Goal: Information Seeking & Learning: Stay updated

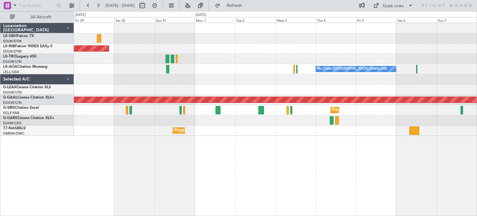
click at [119, 140] on div "Planned Maint Nice ([GEOGRAPHIC_DATA]) Unplanned Maint [GEOGRAPHIC_DATA] (Al Ma…" at bounding box center [275, 119] width 403 height 193
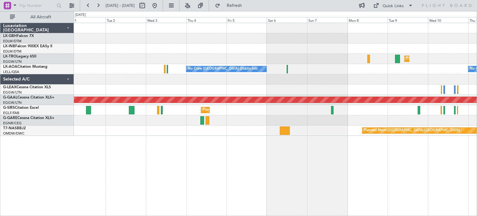
click at [169, 103] on div "Unplanned Maint [GEOGRAPHIC_DATA] (Al Maktoum Intl) Planned [GEOGRAPHIC_DATA] N…" at bounding box center [275, 79] width 403 height 113
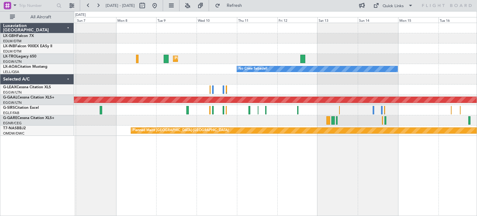
click at [129, 114] on div "Planned Maint [GEOGRAPHIC_DATA] ([GEOGRAPHIC_DATA])" at bounding box center [275, 110] width 403 height 10
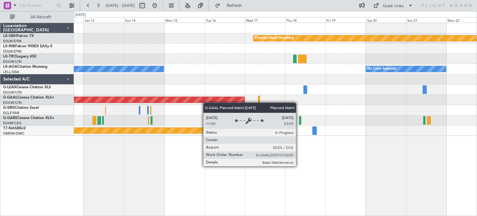
click at [148, 94] on div "Planned Maint Nurnberg No Crew Sabadell No Crew Sabadell Planned [GEOGRAPHIC_DA…" at bounding box center [275, 79] width 403 height 113
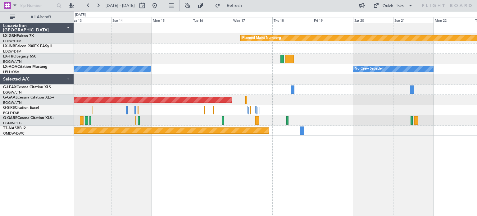
click at [293, 113] on div at bounding box center [275, 110] width 403 height 10
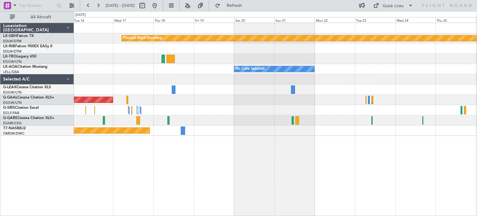
click at [172, 112] on div at bounding box center [275, 110] width 403 height 10
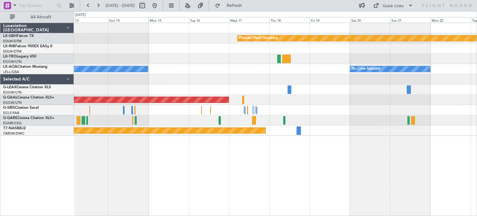
click at [477, 138] on div "Planned Maint Nurnberg No Crew Sabadell No Crew Sabadell Planned [GEOGRAPHIC_DA…" at bounding box center [238, 113] width 477 height 205
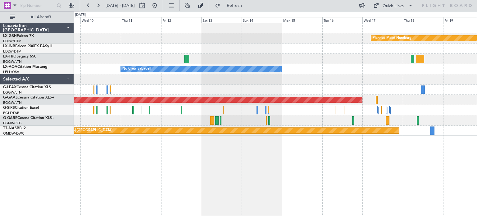
click at [439, 160] on div "Planned Maint Nurnberg Planned [GEOGRAPHIC_DATA] No Crew Sabadell No Crew Sabad…" at bounding box center [275, 119] width 403 height 193
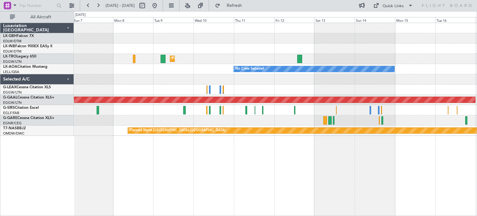
click at [419, 209] on div "Planned Maint Nurnberg Planned [GEOGRAPHIC_DATA] No Crew Sabadell No Crew [GEOG…" at bounding box center [275, 119] width 403 height 193
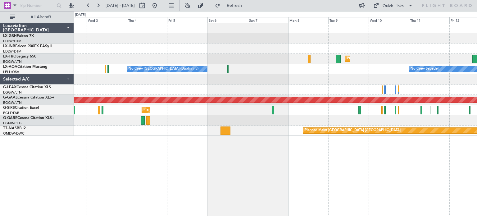
click at [342, 179] on div "Planned Maint Dusseldorf No Crew Sabadell No Crew [GEOGRAPHIC_DATA] (Dublin Int…" at bounding box center [275, 119] width 403 height 193
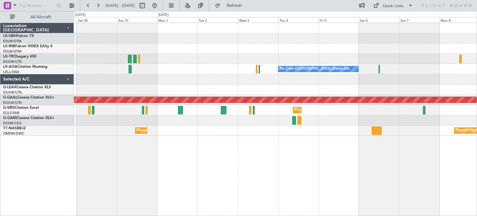
click at [383, 184] on div "Unplanned Maint [GEOGRAPHIC_DATA] (Al Maktoum Intl) Planned [GEOGRAPHIC_DATA] N…" at bounding box center [275, 119] width 403 height 193
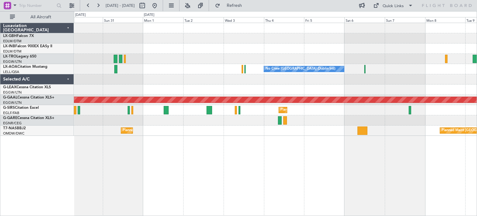
click at [374, 208] on div "Unplanned Maint [GEOGRAPHIC_DATA] (Al Maktoum Intl) Planned [GEOGRAPHIC_DATA] N…" at bounding box center [275, 119] width 403 height 193
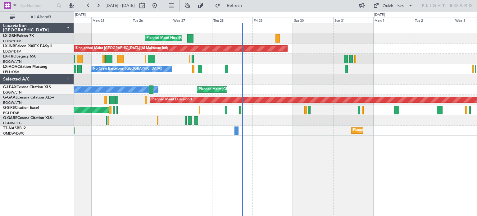
click at [331, 179] on div "Planned Maint Nice ([GEOGRAPHIC_DATA]) Unplanned Maint [GEOGRAPHIC_DATA] (Al Ma…" at bounding box center [275, 119] width 403 height 193
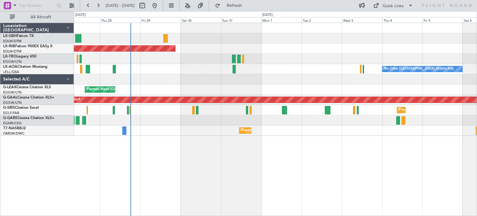
click at [162, 130] on div "Planned Maint Nice ([GEOGRAPHIC_DATA]) Unplanned Maint [GEOGRAPHIC_DATA] (Al Ma…" at bounding box center [275, 79] width 403 height 113
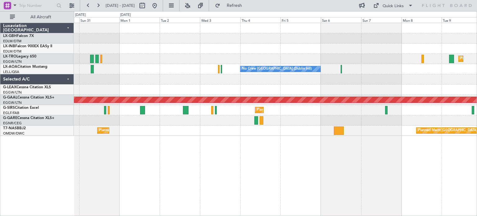
click at [219, 145] on div "Unplanned Maint [GEOGRAPHIC_DATA] (Al Maktoum Intl) Planned [GEOGRAPHIC_DATA] N…" at bounding box center [275, 119] width 403 height 193
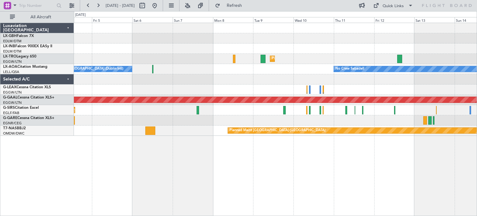
click at [176, 124] on div "Planned Maint Dusseldorf No Crew [GEOGRAPHIC_DATA] (Dublin Intl) No Crew Sabade…" at bounding box center [275, 79] width 403 height 113
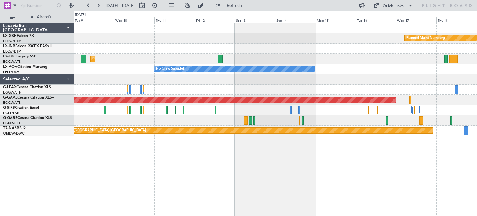
click at [128, 180] on div "Planned Maint Nurnberg Planned [GEOGRAPHIC_DATA] No Crew Sabadell Planned [GEOG…" at bounding box center [275, 119] width 403 height 193
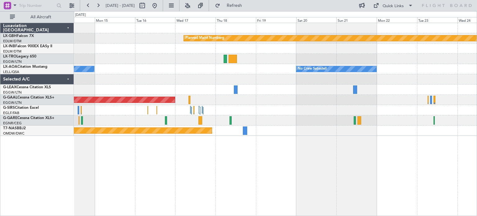
click at [207, 167] on div "Planned Maint Nurnberg No Crew Sabadell No Crew Sabadell Planned [GEOGRAPHIC_DA…" at bounding box center [275, 119] width 403 height 193
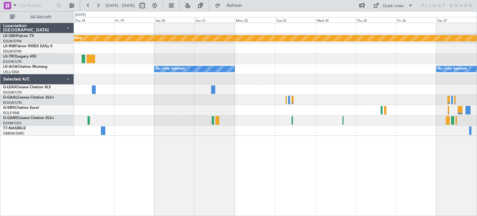
click at [85, 149] on div "Planned Maint Nurnberg No Crew Sabadell No Crew Sabadell Planned [GEOGRAPHIC_DA…" at bounding box center [275, 119] width 403 height 193
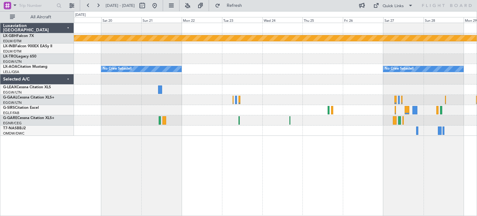
click at [261, 126] on div "Planned Maint [GEOGRAPHIC_DATA]-[GEOGRAPHIC_DATA]" at bounding box center [275, 131] width 403 height 10
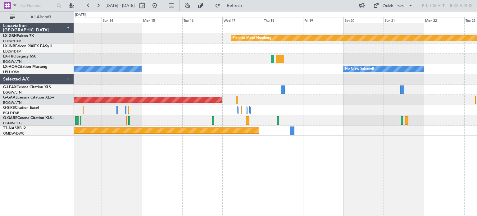
click at [476, 195] on div "Planned Maint Nurnberg No Crew Sabadell No Crew Sabadell Planned [GEOGRAPHIC_DA…" at bounding box center [275, 119] width 403 height 193
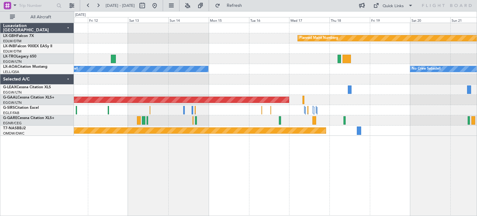
click at [262, 148] on div "Planned Maint Nurnberg Planned [GEOGRAPHIC_DATA] No Crew Sabadell No Crew Sabad…" at bounding box center [275, 119] width 403 height 193
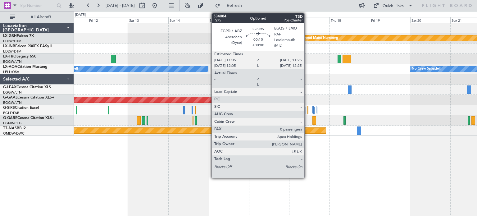
click at [308, 108] on div at bounding box center [308, 110] width 1 height 8
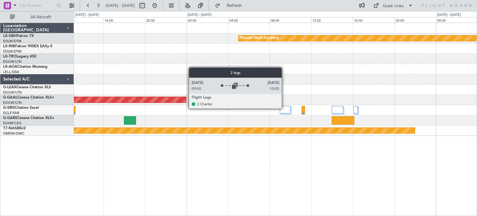
click at [285, 108] on div at bounding box center [285, 109] width 11 height 7
